Goal: Find specific page/section: Find specific page/section

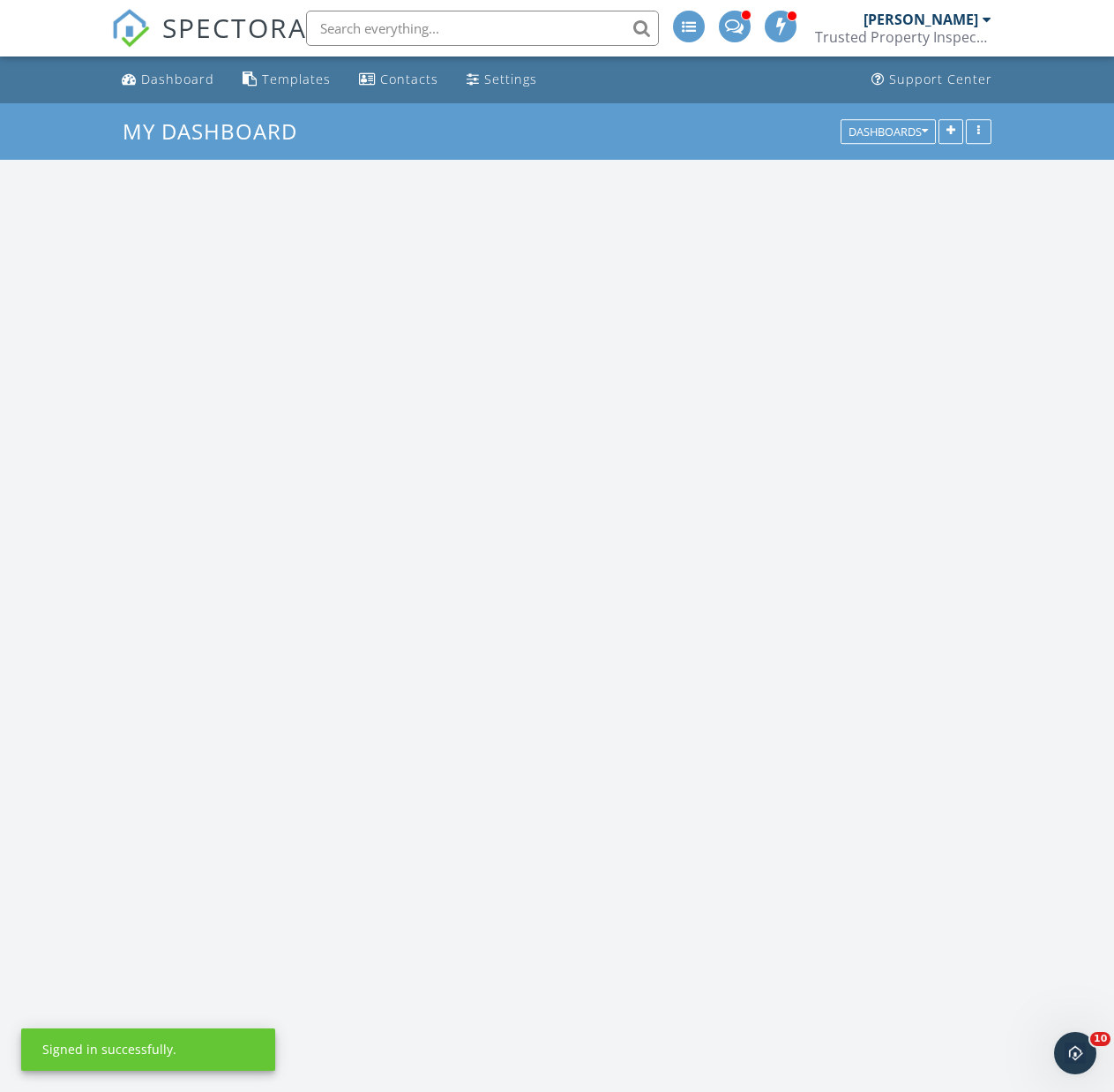
scroll to position [1854, 1142]
click at [465, 27] on input "text" at bounding box center [482, 28] width 352 height 35
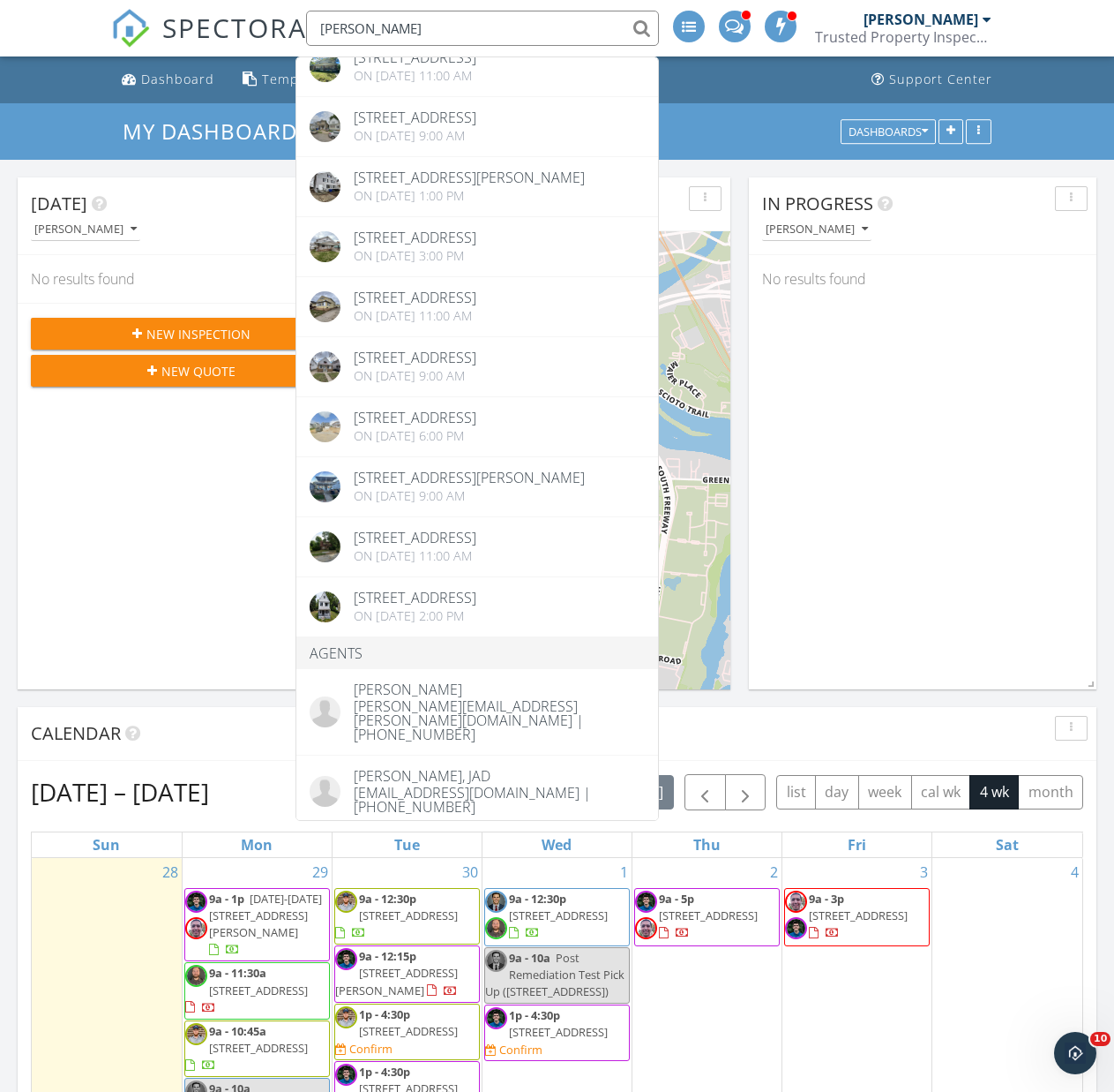
scroll to position [353, 0]
drag, startPoint x: 409, startPoint y: 31, endPoint x: 268, endPoint y: 22, distance: 141.3
click at [268, 22] on div "SPECTORA [PERSON_NAME] Inspections [STREET_ADDRESS][PERSON_NAME] On [DATE] 9:00…" at bounding box center [557, 28] width 891 height 57
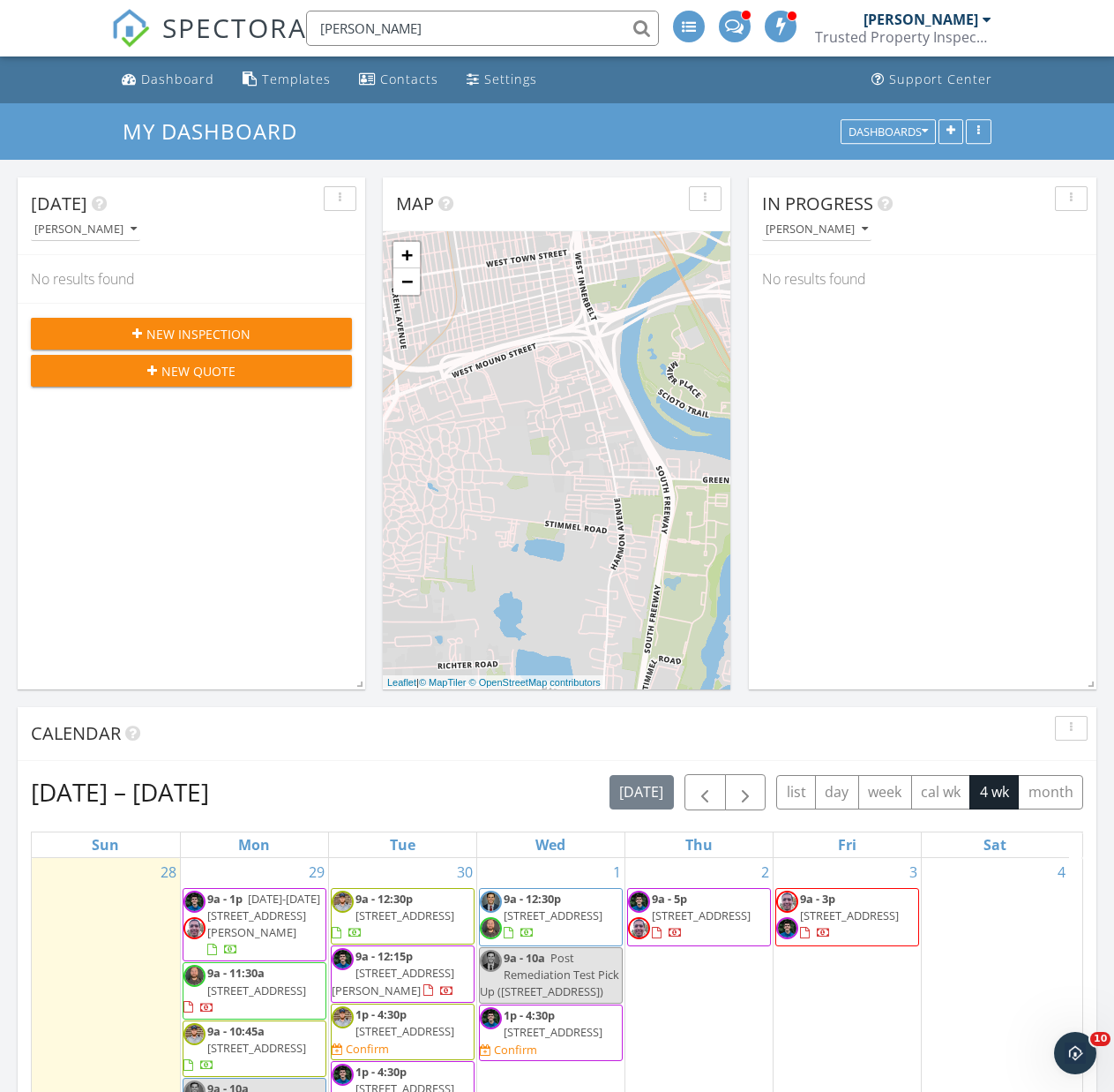
click at [425, 16] on input "[PERSON_NAME]" at bounding box center [482, 28] width 352 height 35
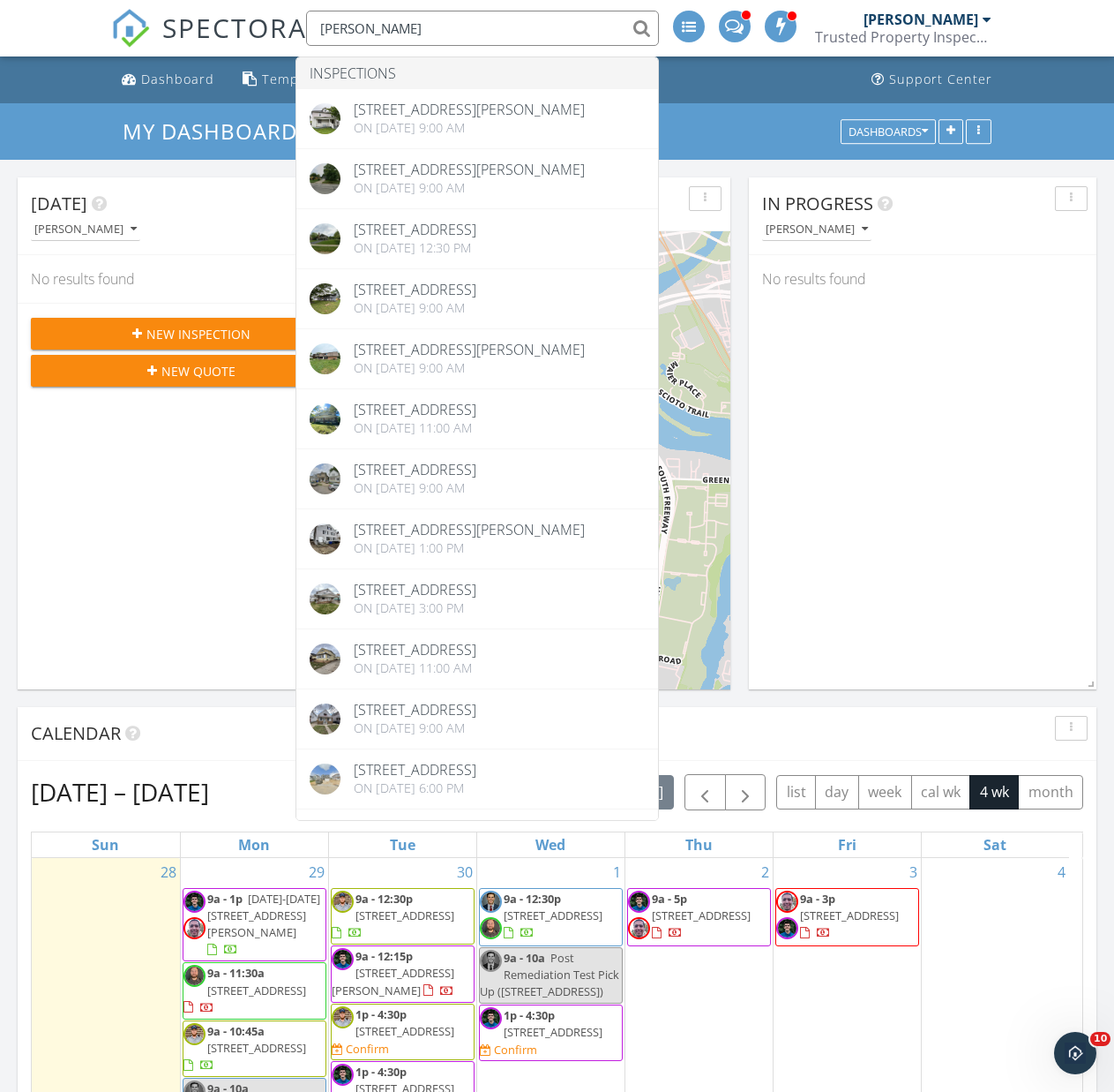
drag, startPoint x: 275, startPoint y: 25, endPoint x: 82, endPoint y: 12, distance: 193.4
click at [82, 12] on nav "SPECTORA [PERSON_NAME] Inspections [STREET_ADDRESS][PERSON_NAME] On [DATE] 9:00…" at bounding box center [557, 28] width 1114 height 57
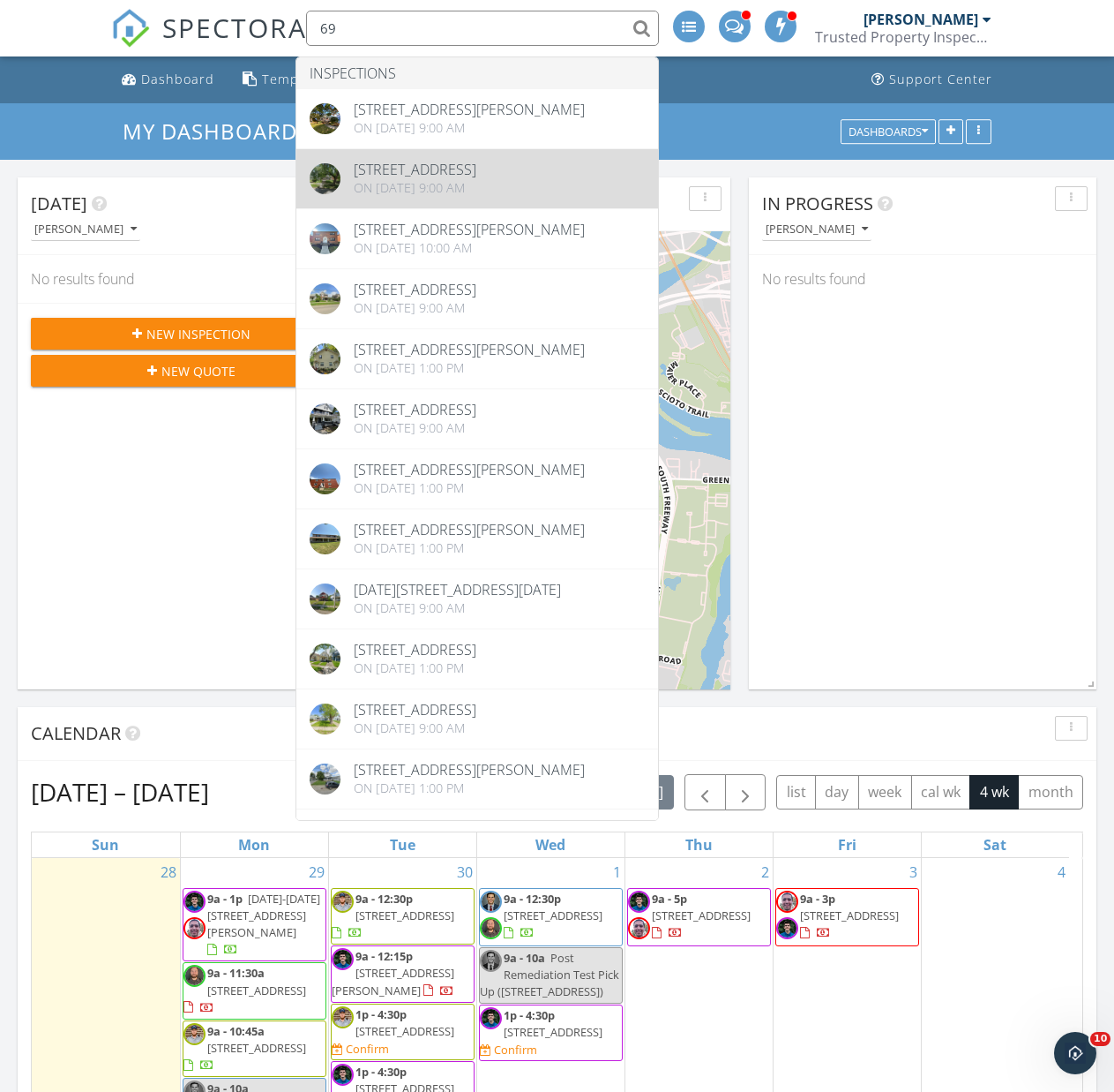
type input "69"
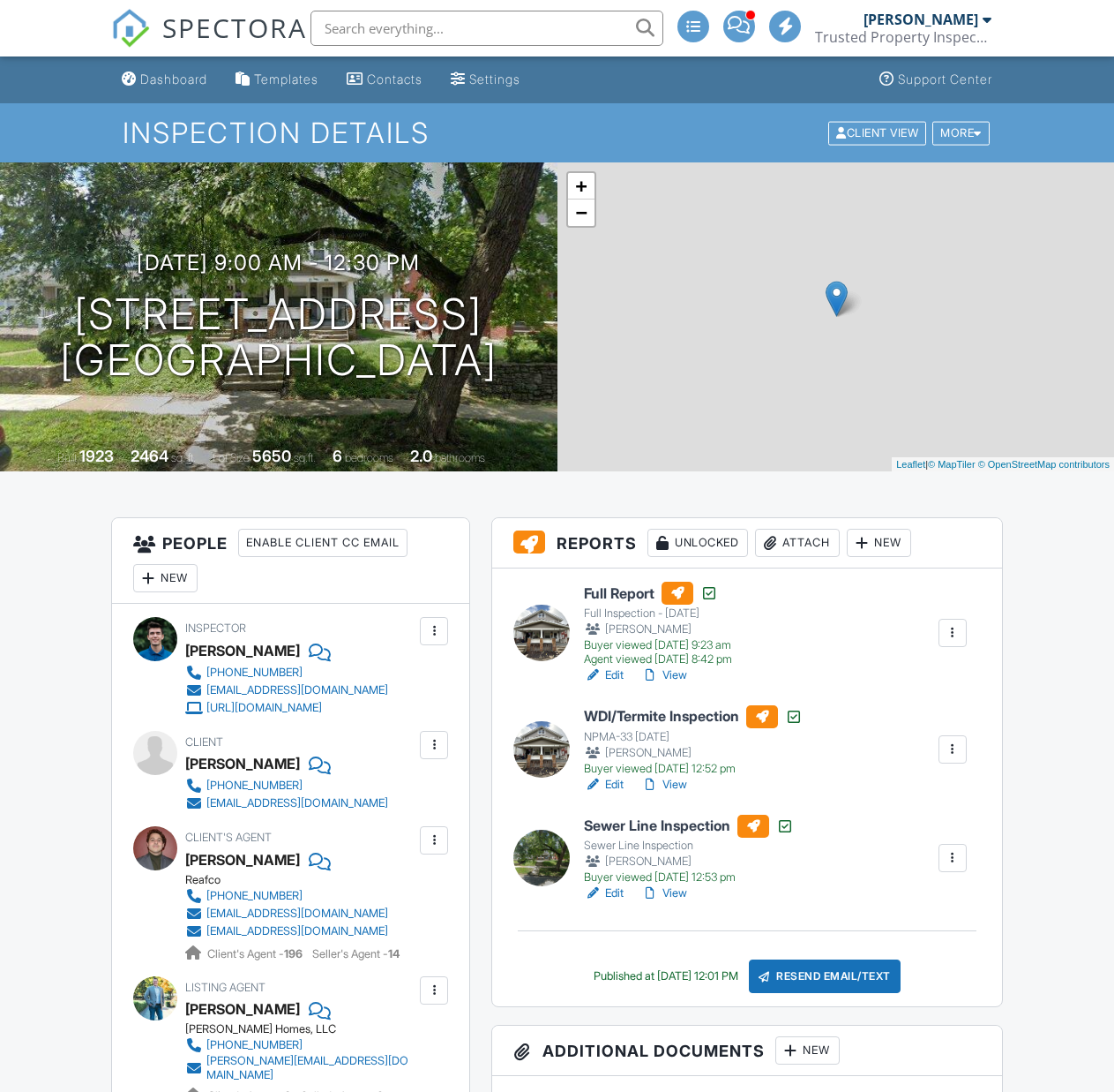
drag, startPoint x: 0, startPoint y: 0, endPoint x: 415, endPoint y: 0, distance: 415.0
